Goal: Information Seeking & Learning: Learn about a topic

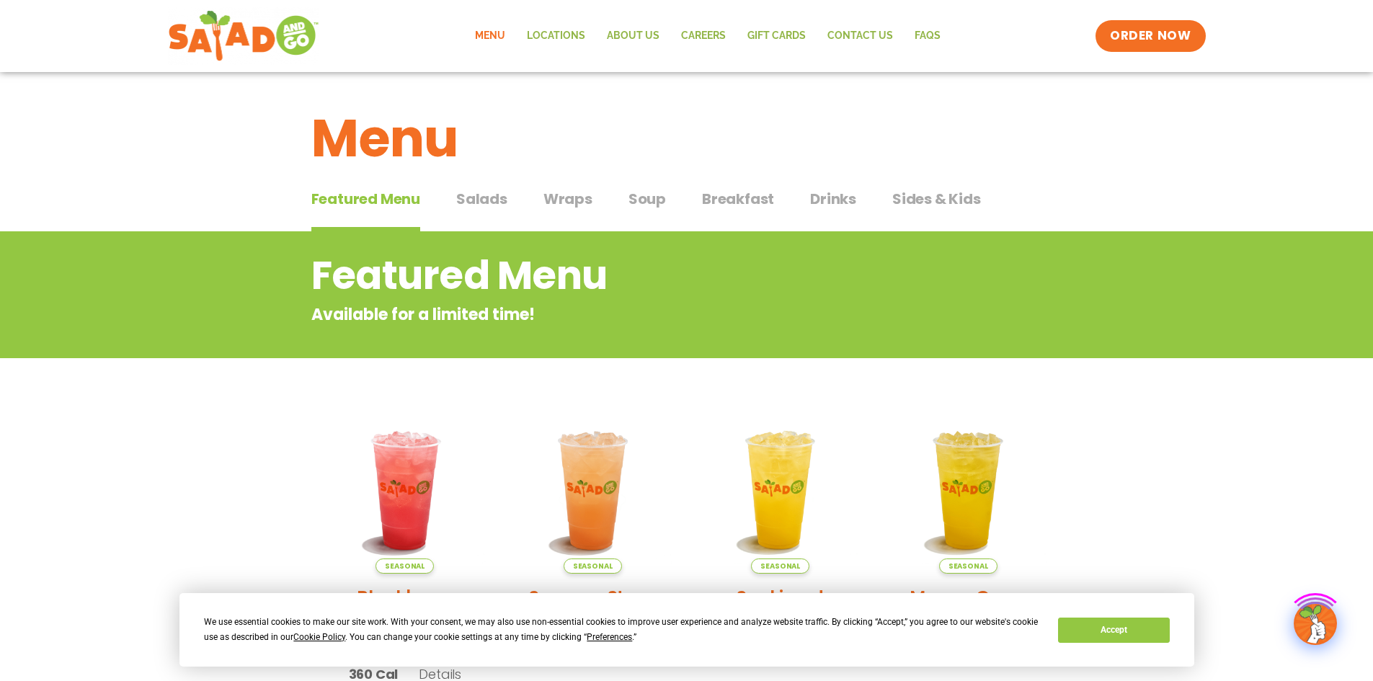
scroll to position [48, 0]
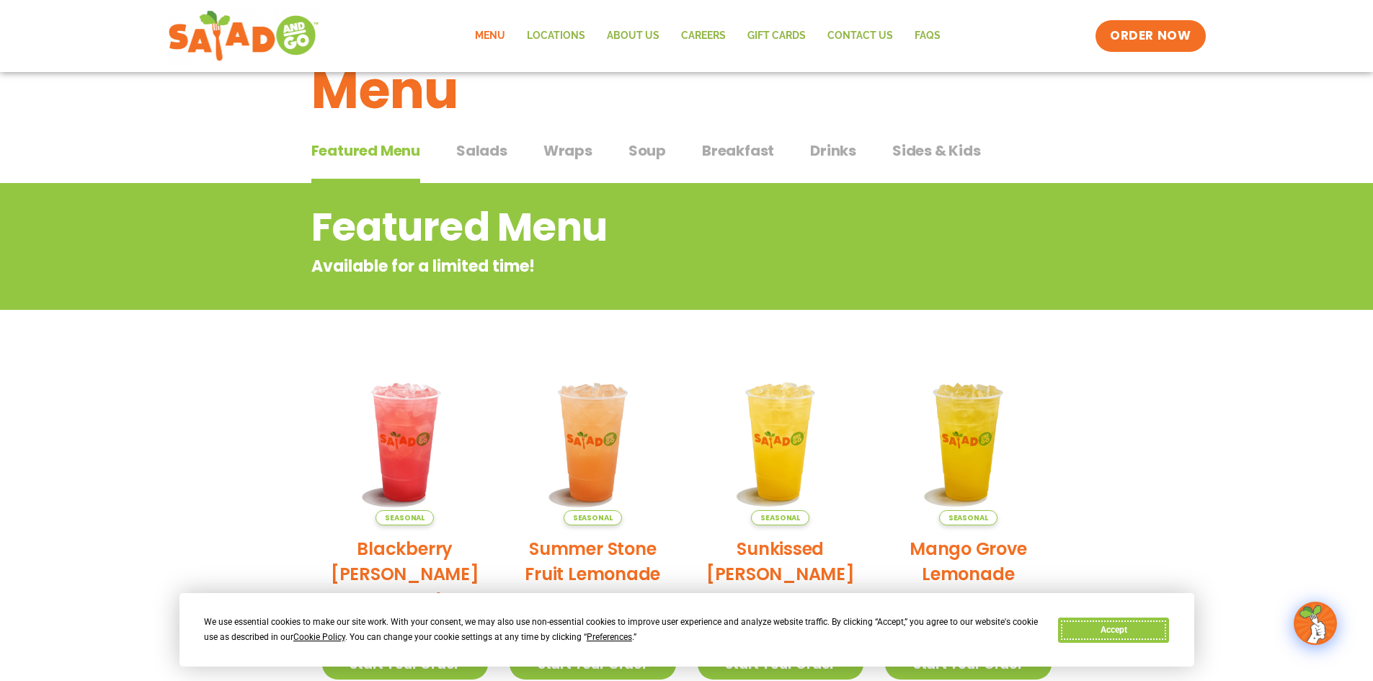
click at [1161, 629] on button "Accept" at bounding box center [1113, 630] width 111 height 25
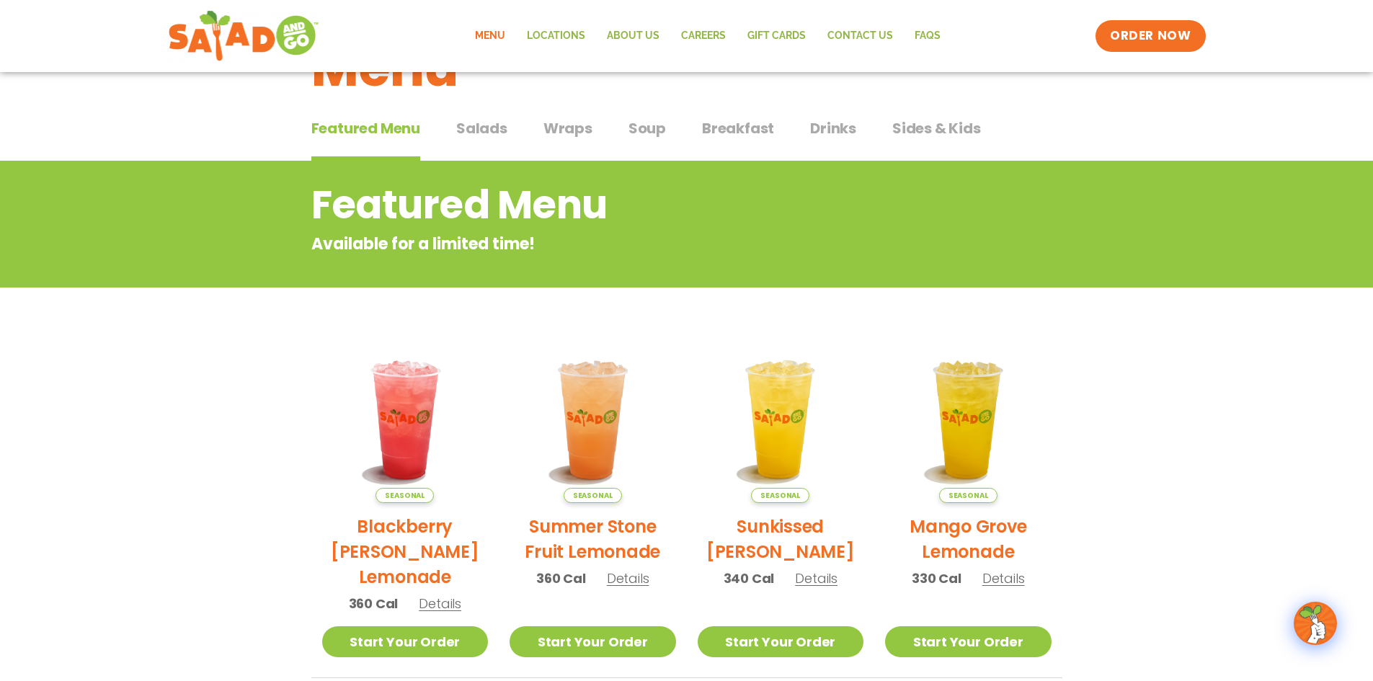
scroll to position [0, 0]
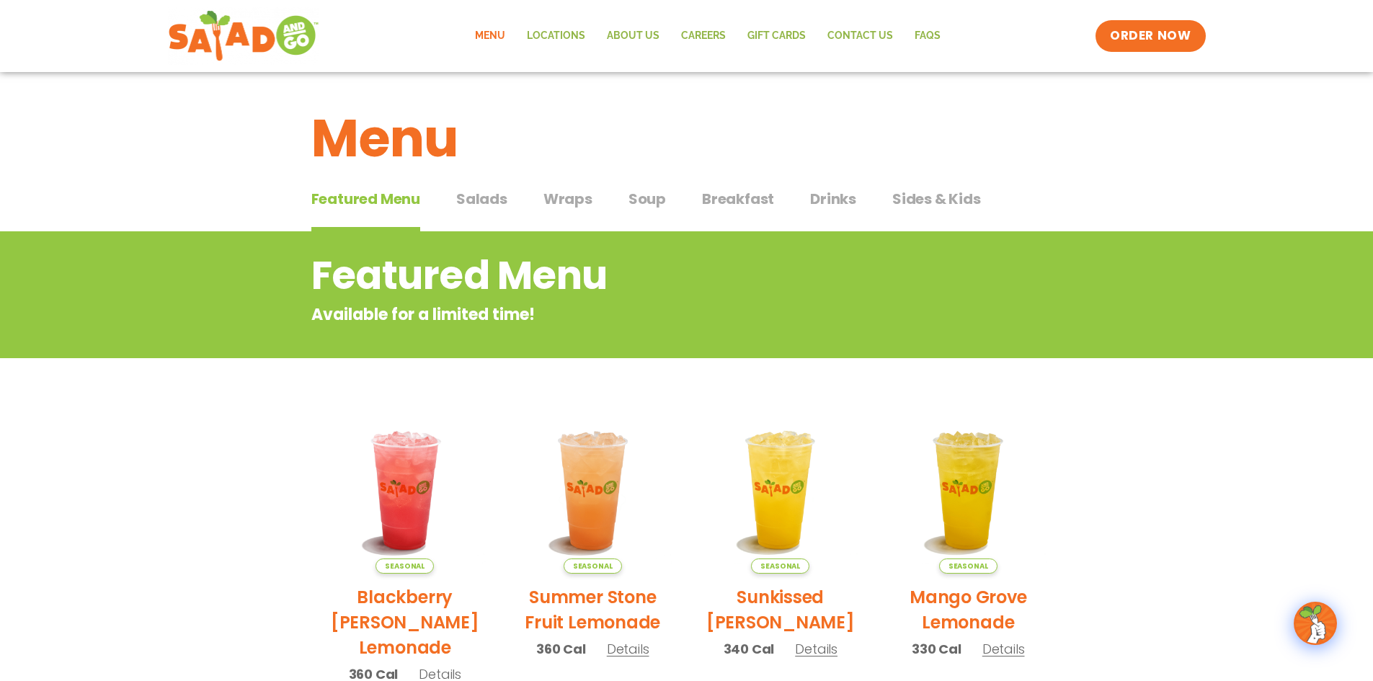
click at [481, 204] on span "Salads" at bounding box center [481, 199] width 51 height 22
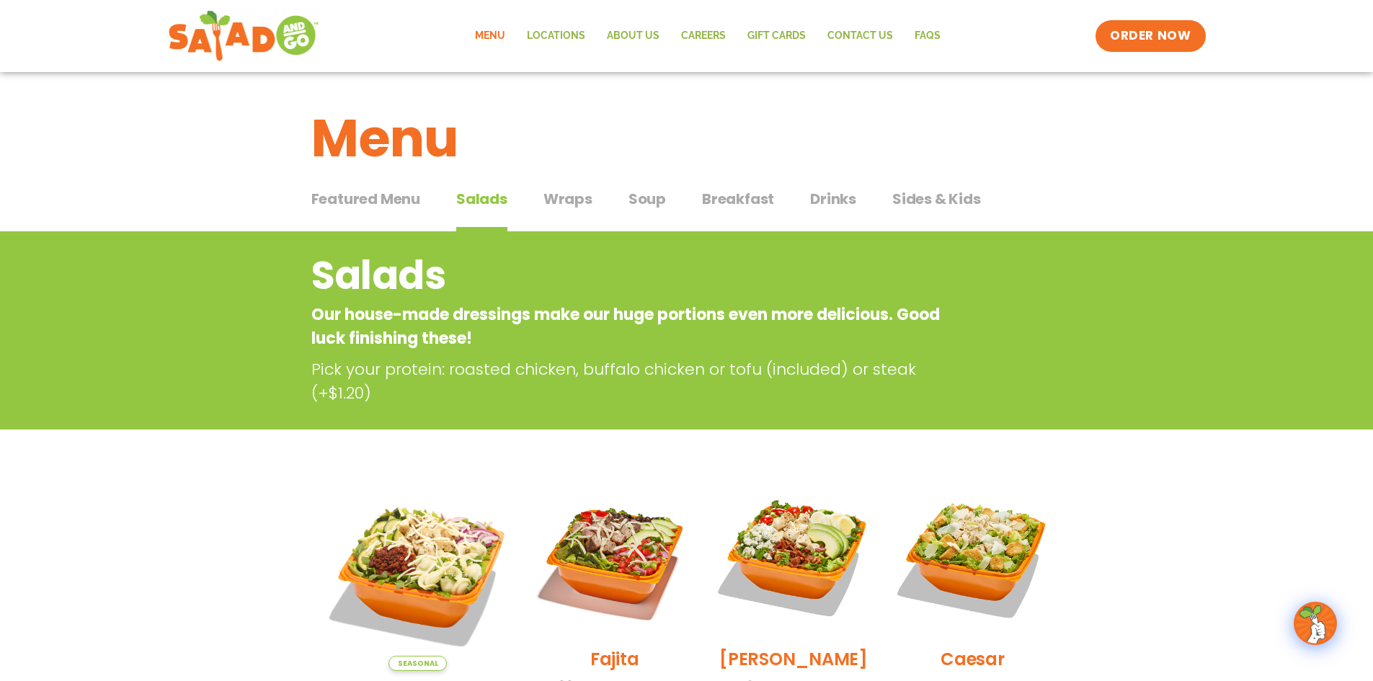
click at [587, 195] on span "Wraps" at bounding box center [568, 199] width 49 height 22
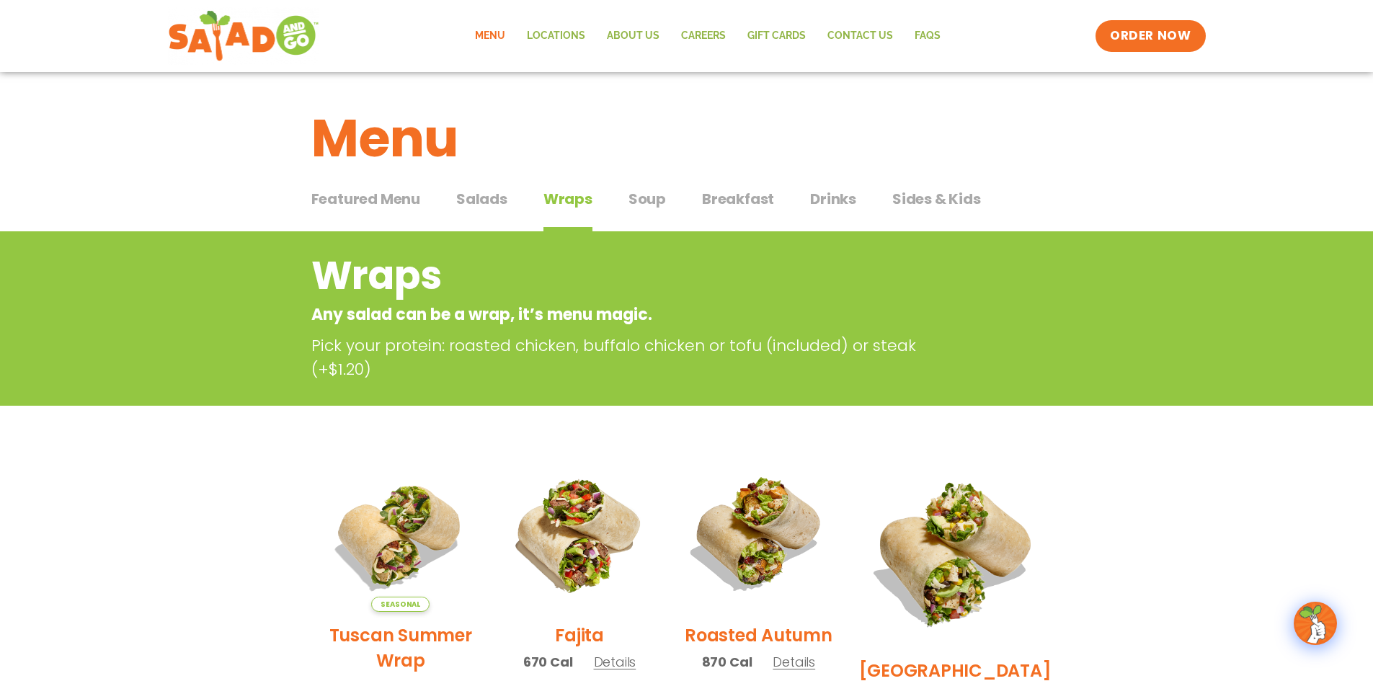
click at [500, 203] on span "Salads" at bounding box center [481, 199] width 51 height 22
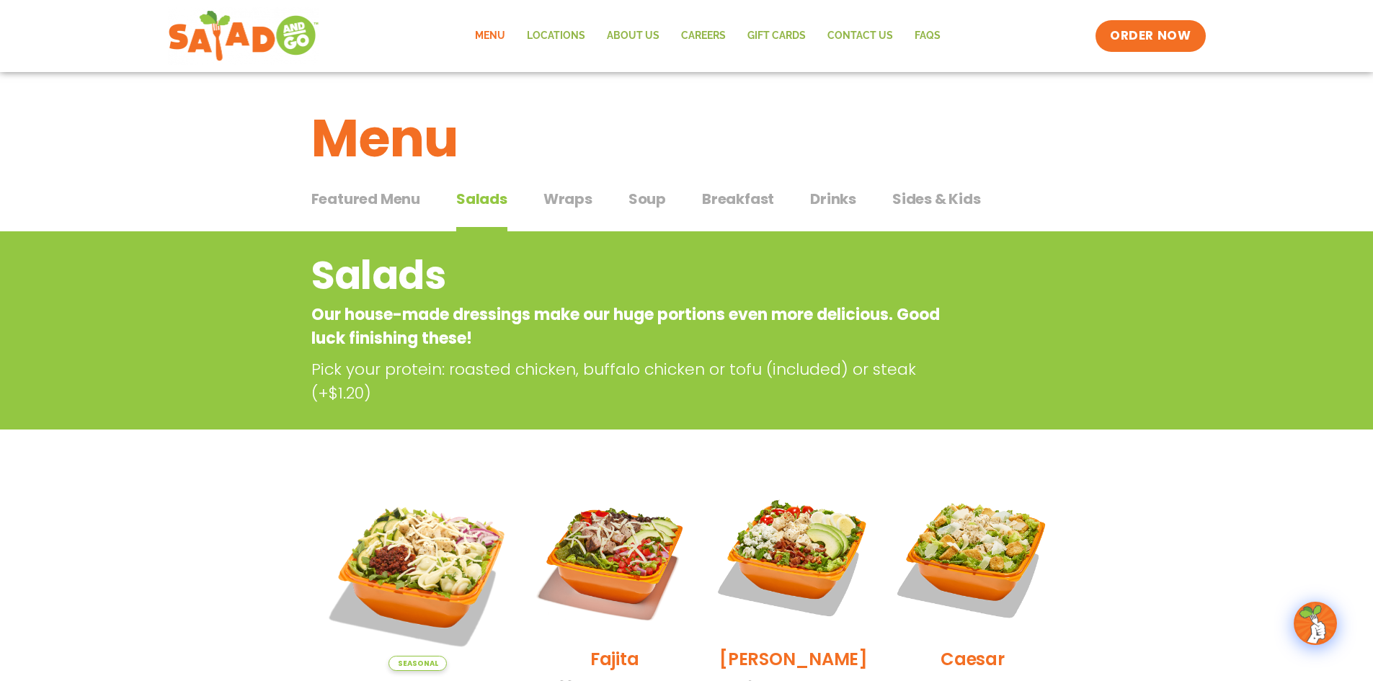
click at [584, 195] on span "Wraps" at bounding box center [568, 199] width 49 height 22
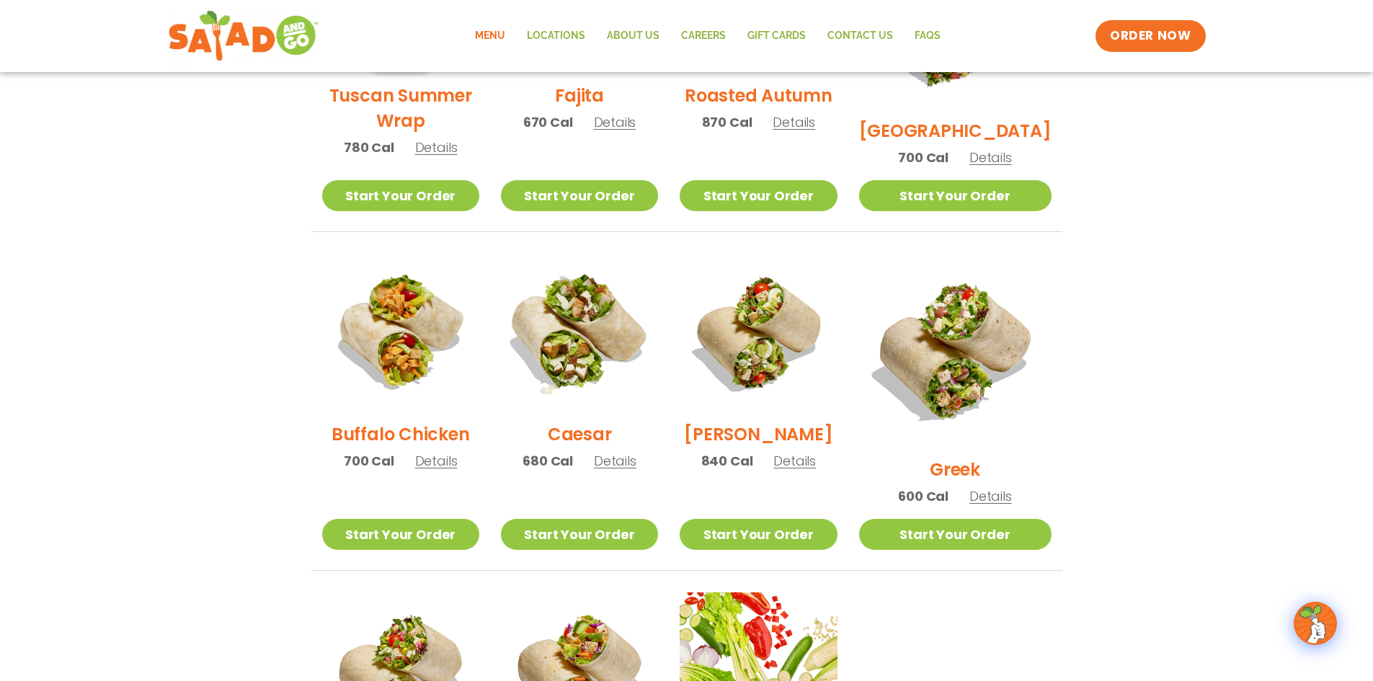
scroll to position [769, 0]
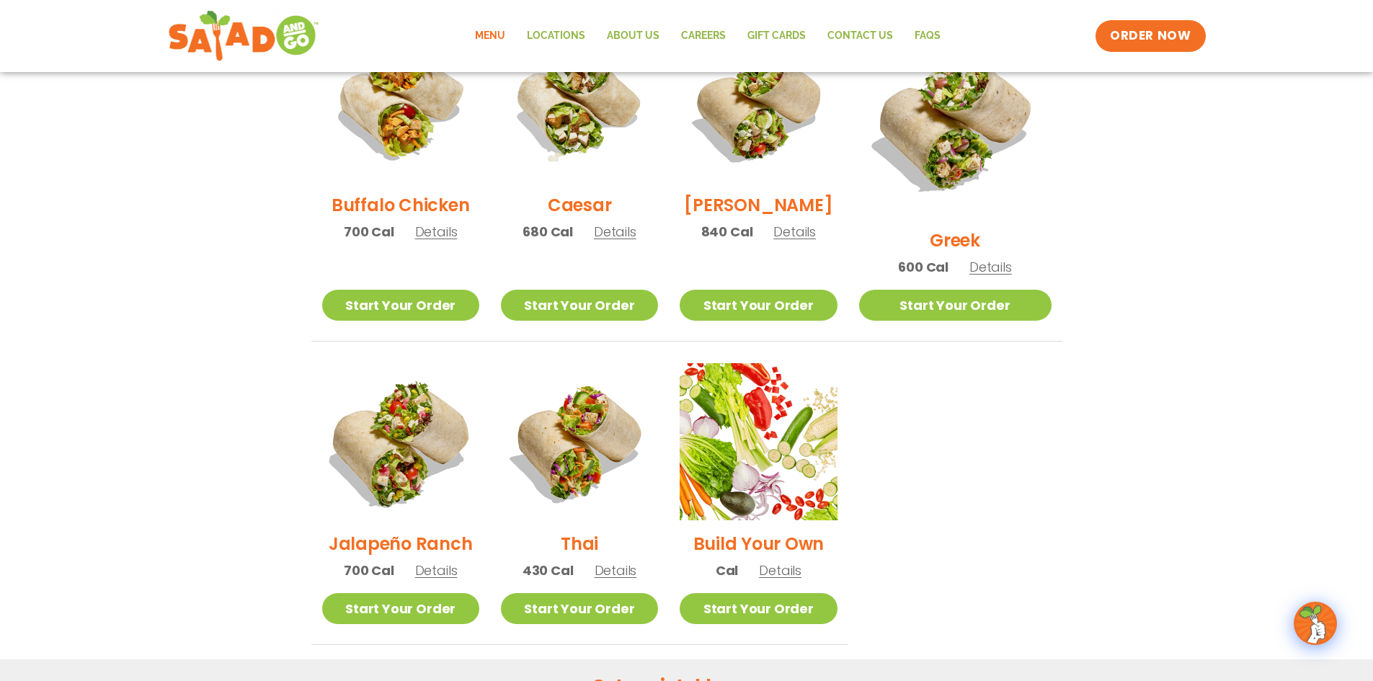
click at [411, 430] on img at bounding box center [400, 442] width 185 height 185
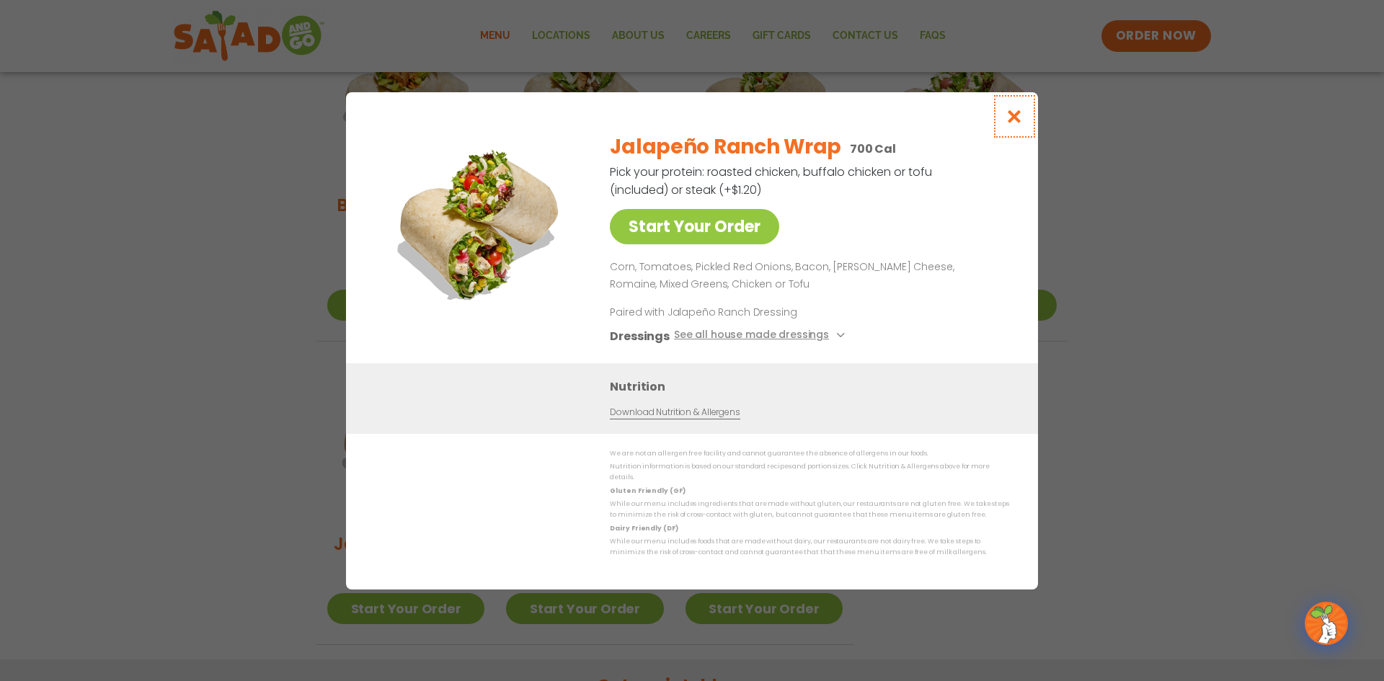
click at [1015, 124] on icon "Close modal" at bounding box center [1015, 116] width 18 height 15
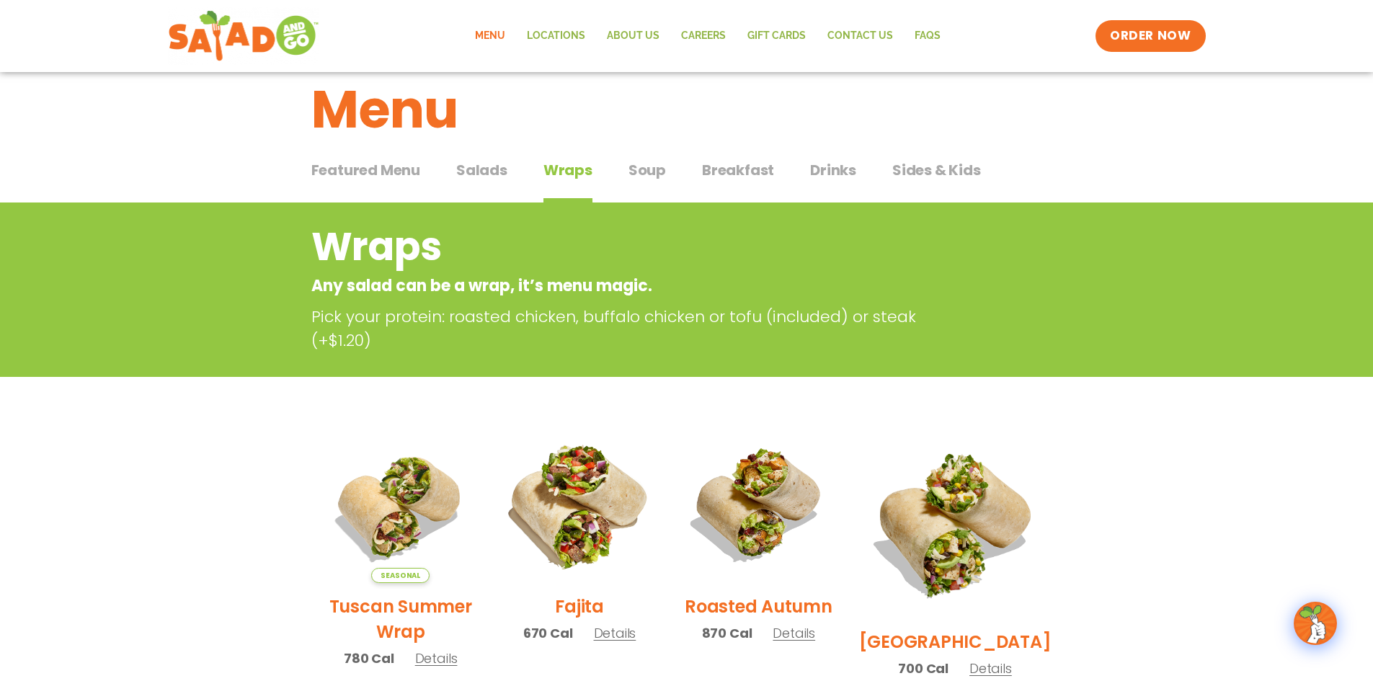
scroll to position [0, 0]
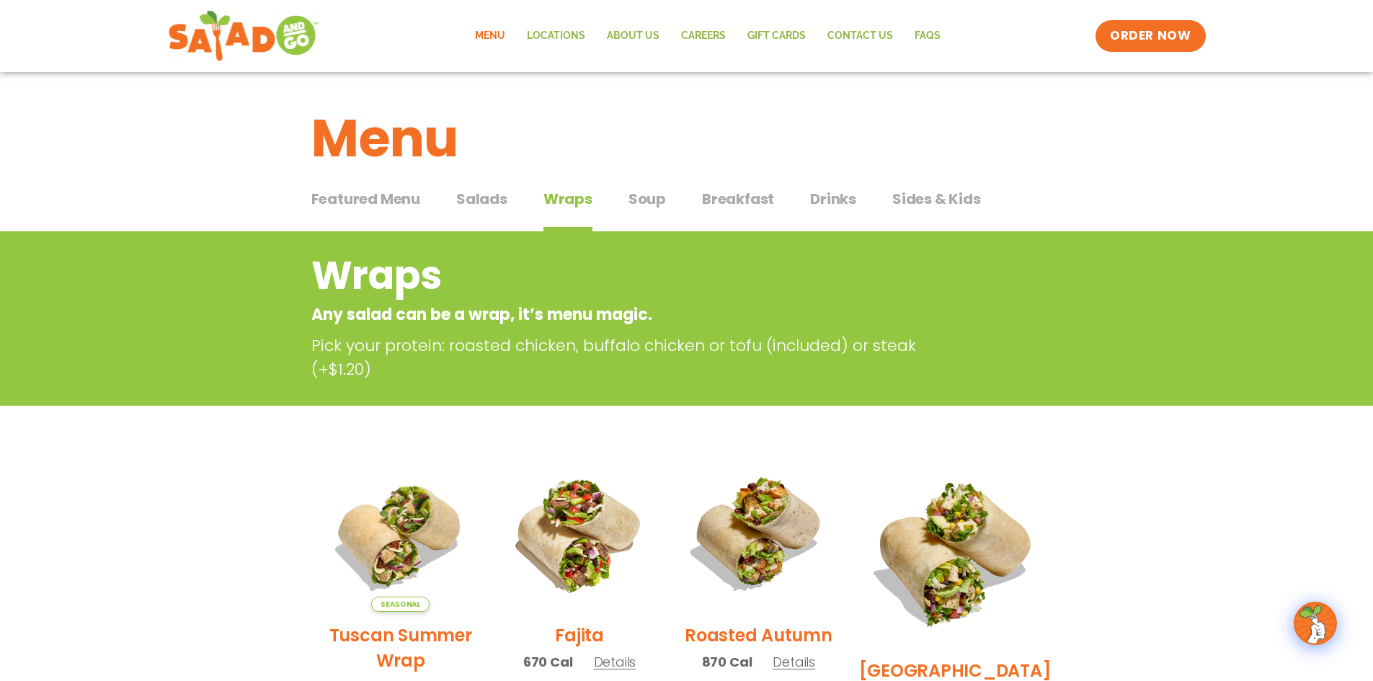
click at [350, 195] on span "Featured Menu" at bounding box center [365, 199] width 109 height 22
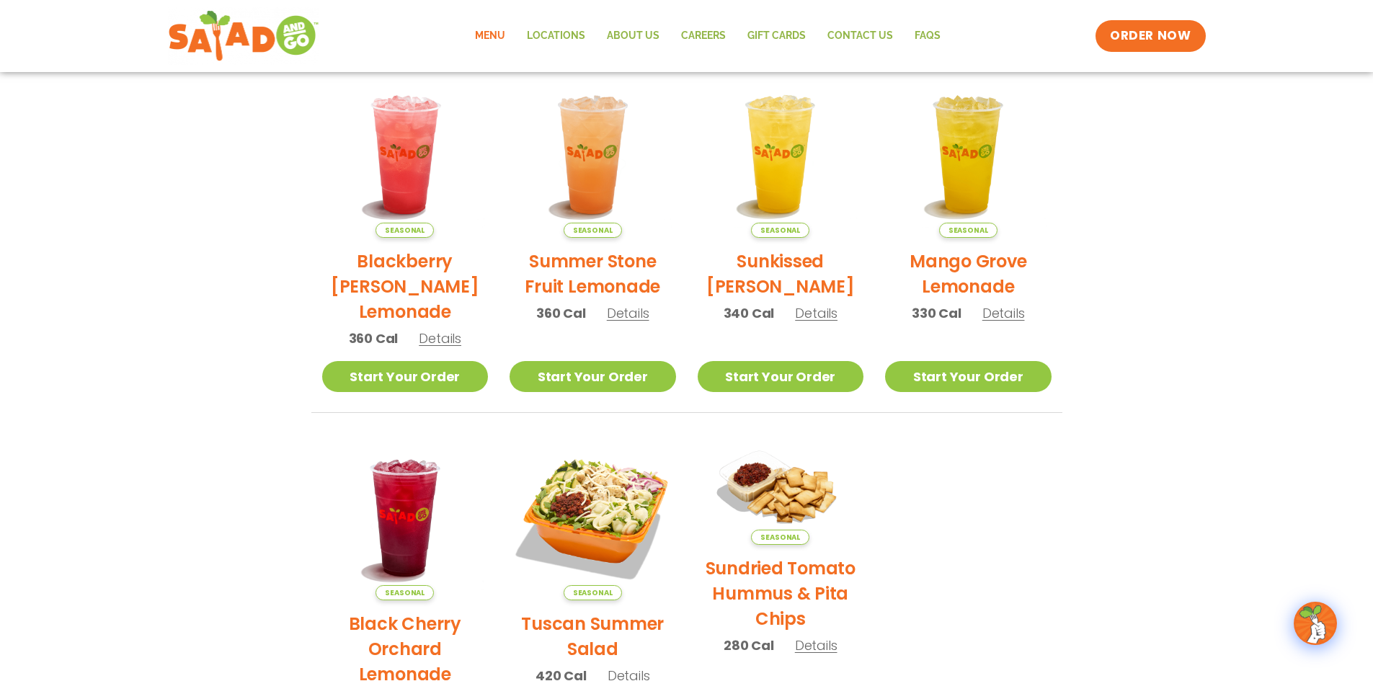
scroll to position [337, 0]
click at [590, 143] on img at bounding box center [592, 153] width 195 height 195
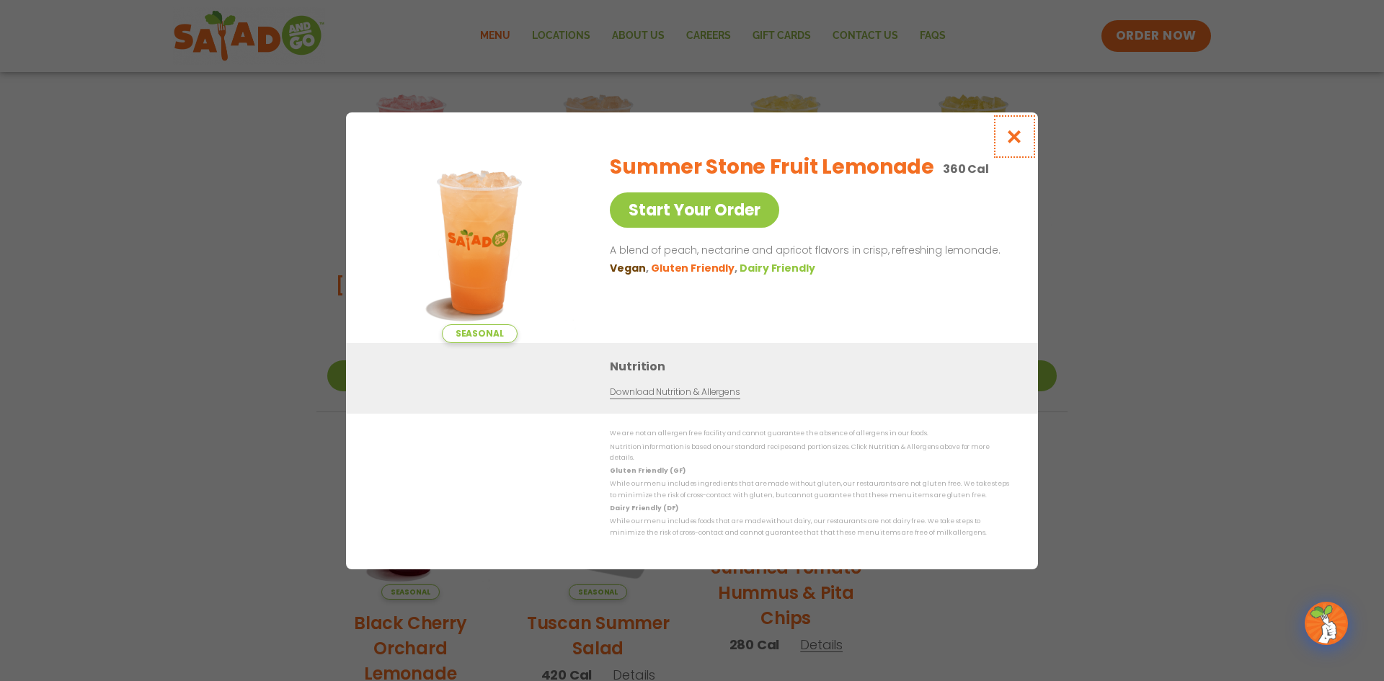
click at [1019, 134] on icon "Close modal" at bounding box center [1015, 136] width 18 height 15
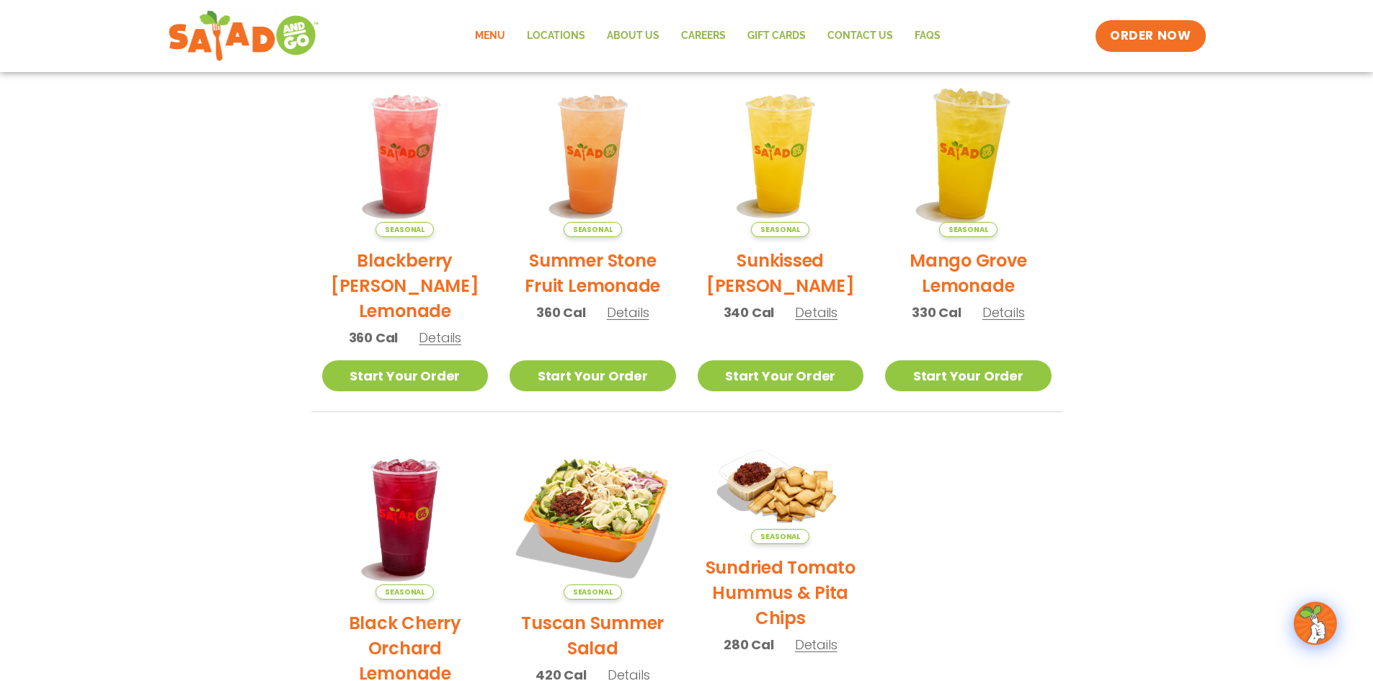
click at [973, 145] on img at bounding box center [968, 153] width 195 height 195
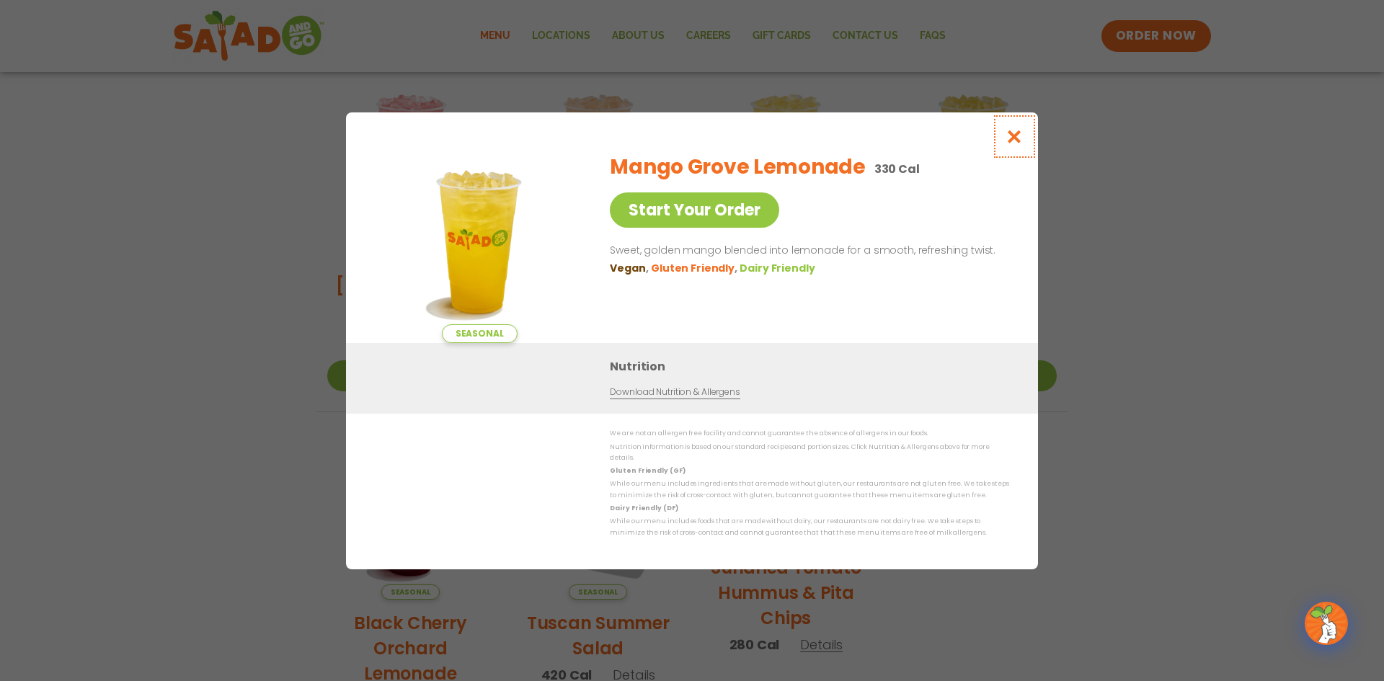
click at [1009, 139] on icon "Close modal" at bounding box center [1015, 136] width 18 height 15
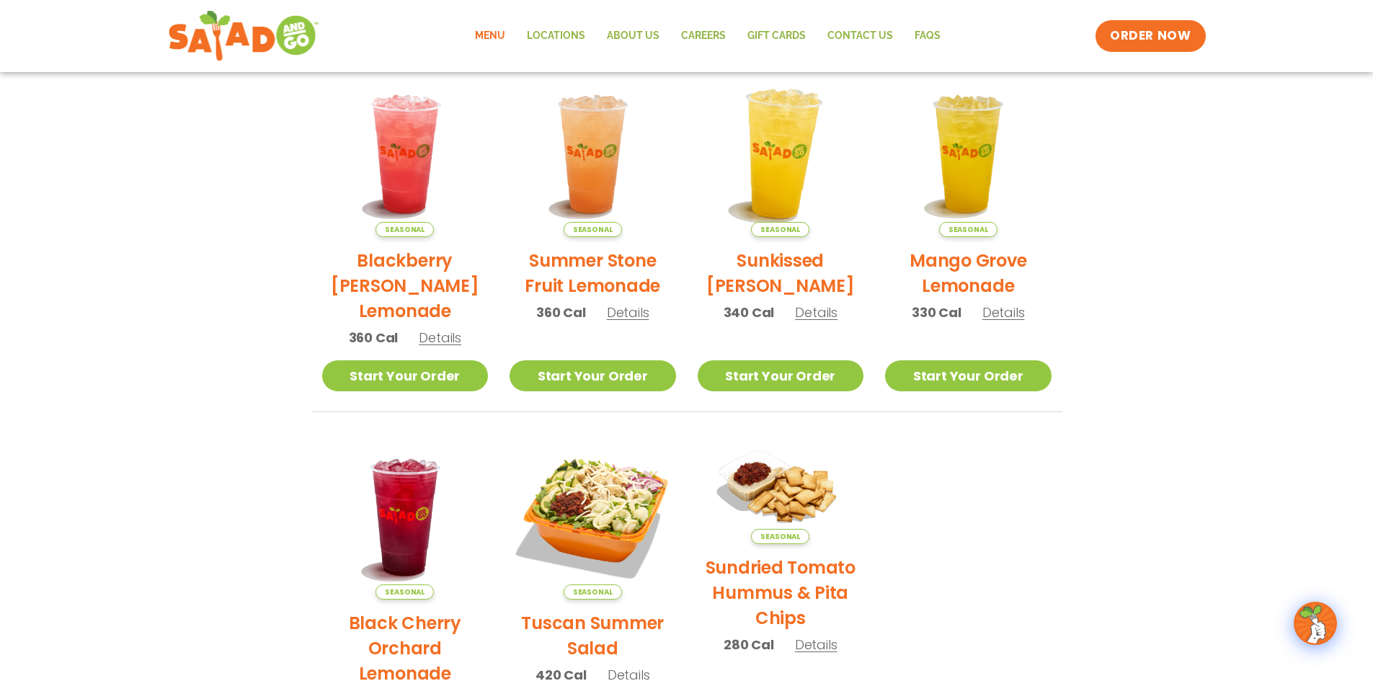
click at [762, 148] on img at bounding box center [780, 153] width 195 height 195
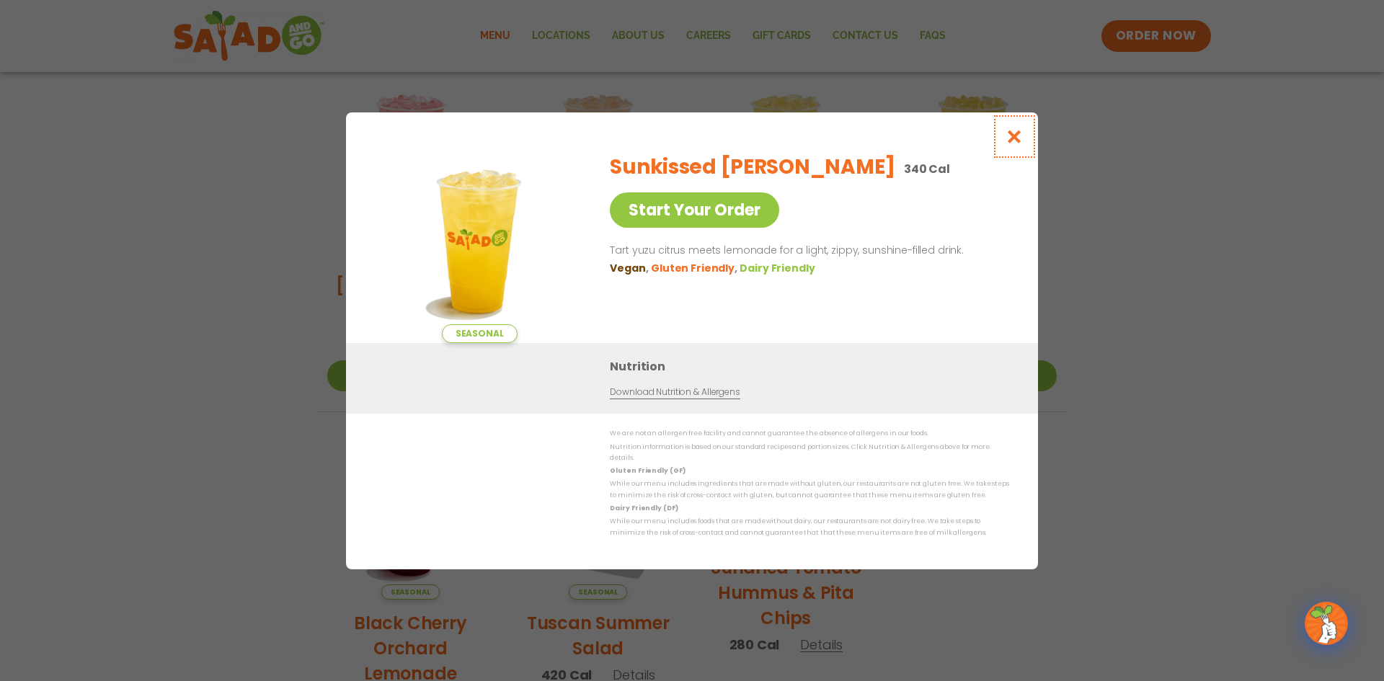
click at [1015, 144] on icon "Close modal" at bounding box center [1015, 136] width 18 height 15
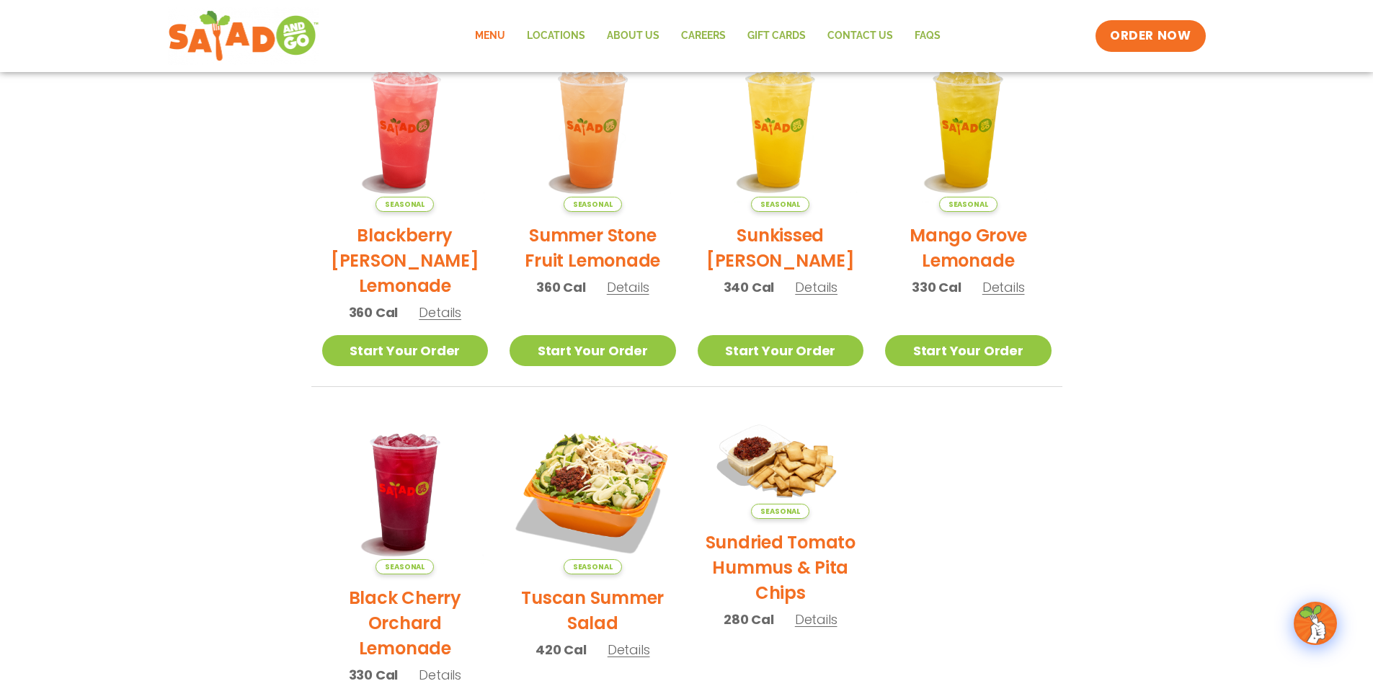
scroll to position [384, 0]
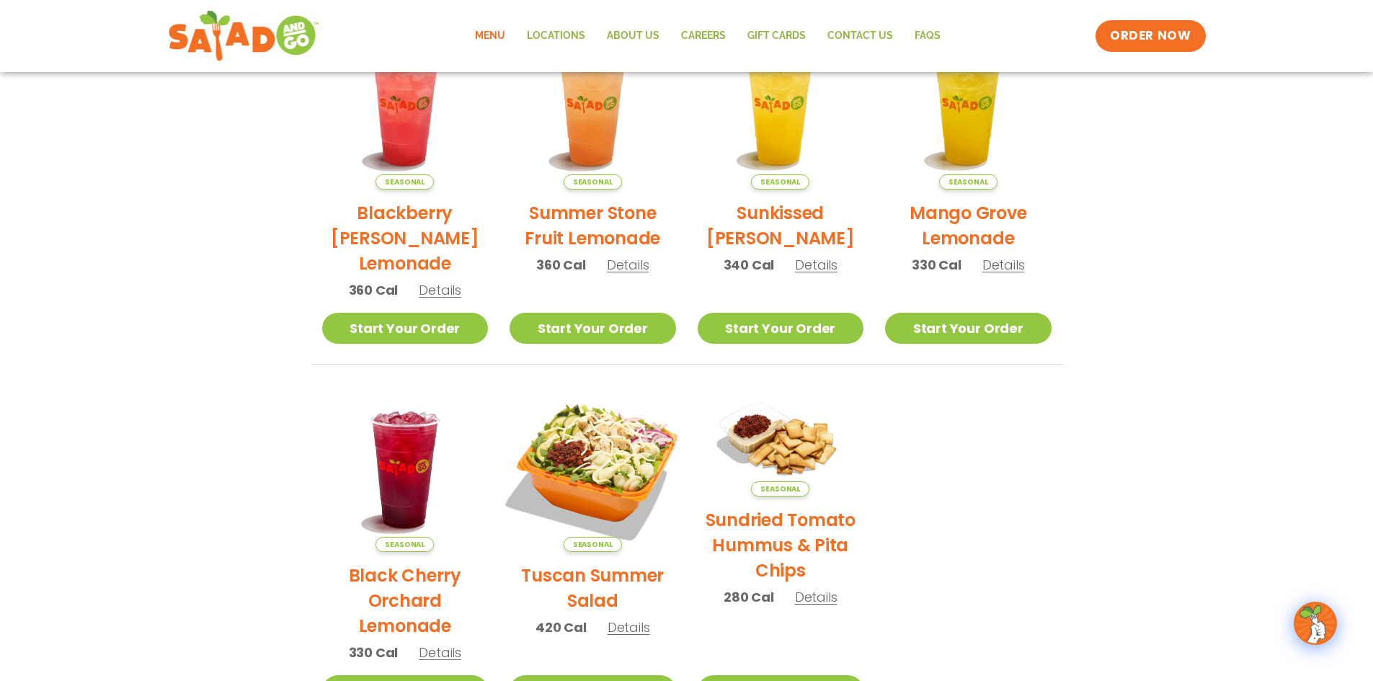
click at [635, 469] on img at bounding box center [592, 468] width 195 height 195
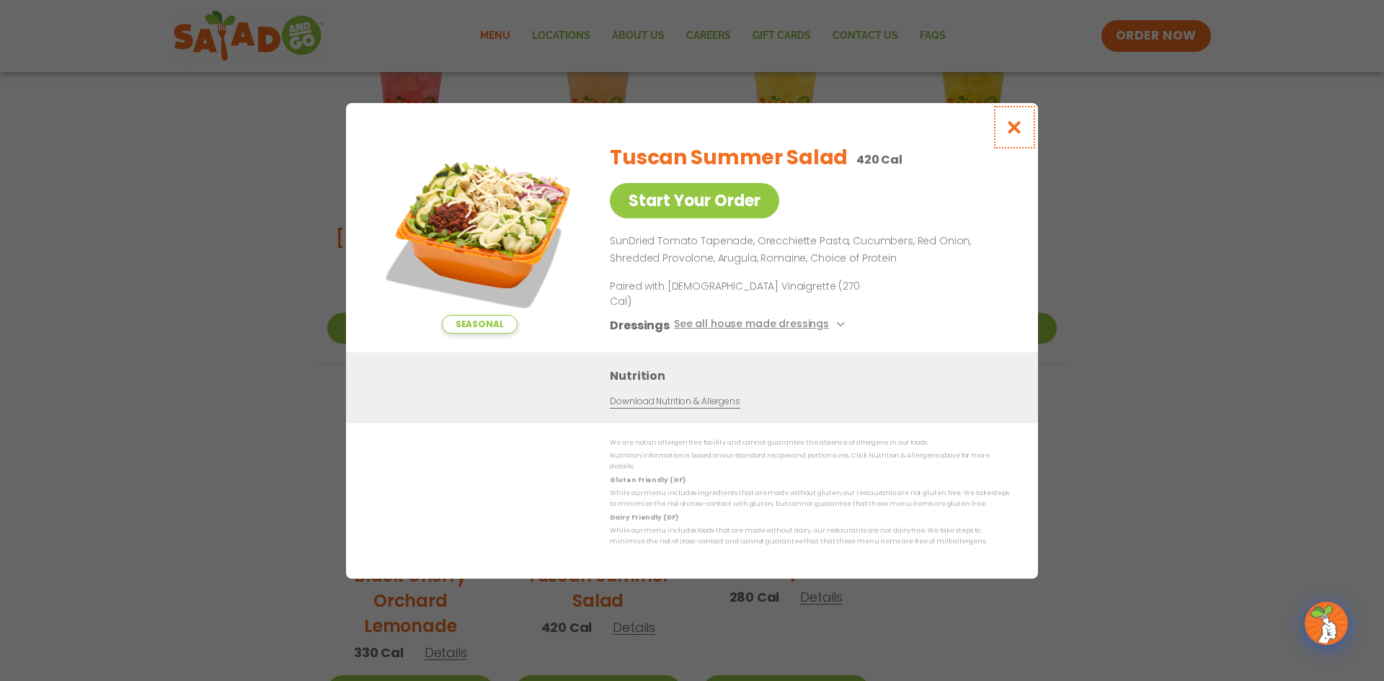
click at [1021, 135] on icon "Close modal" at bounding box center [1015, 127] width 18 height 15
